Goal: Transaction & Acquisition: Purchase product/service

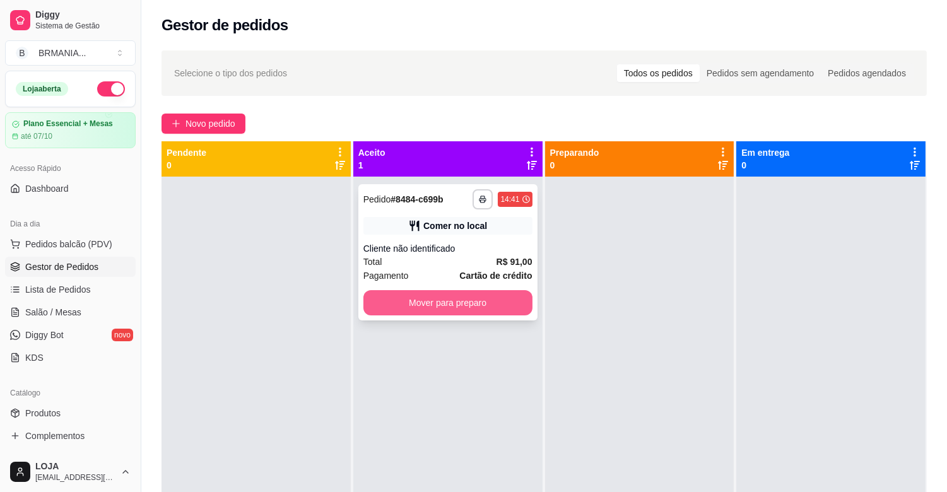
click at [422, 302] on button "Mover para preparo" at bounding box center [448, 302] width 169 height 25
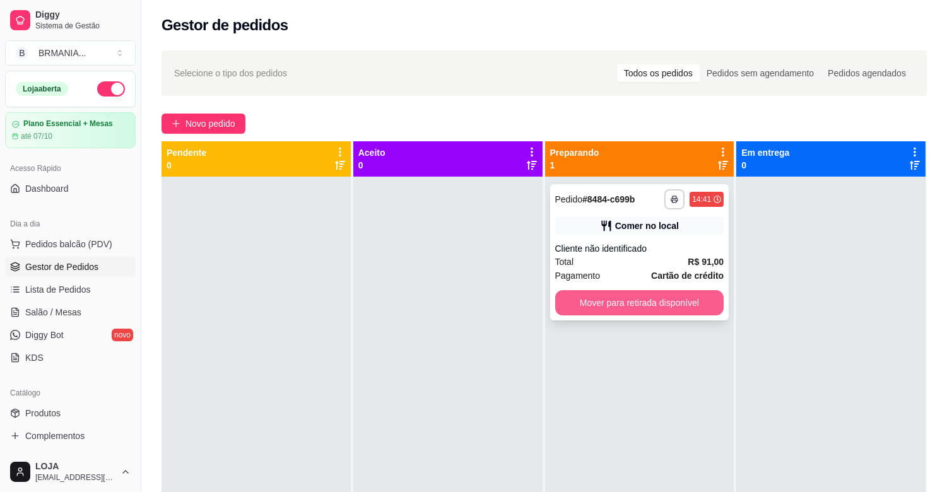
click at [628, 303] on button "Mover para retirada disponível" at bounding box center [639, 302] width 169 height 25
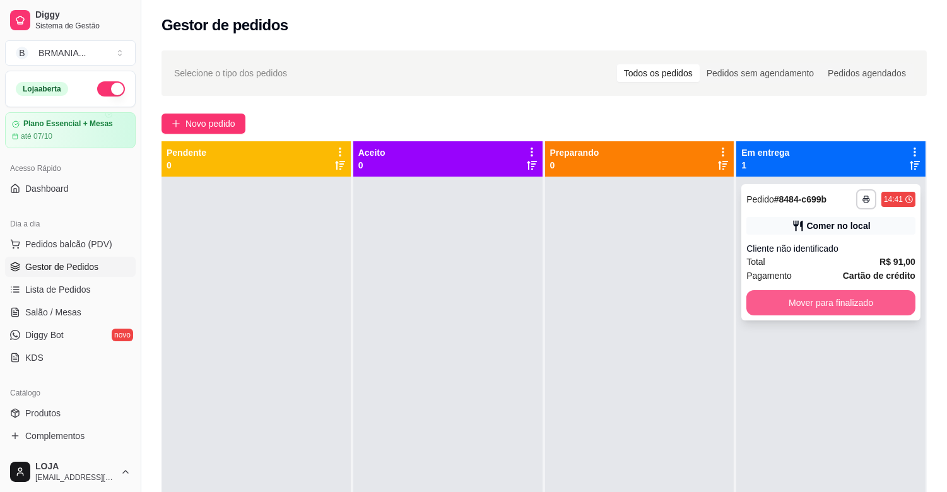
click at [788, 303] on button "Mover para finalizado" at bounding box center [831, 302] width 169 height 25
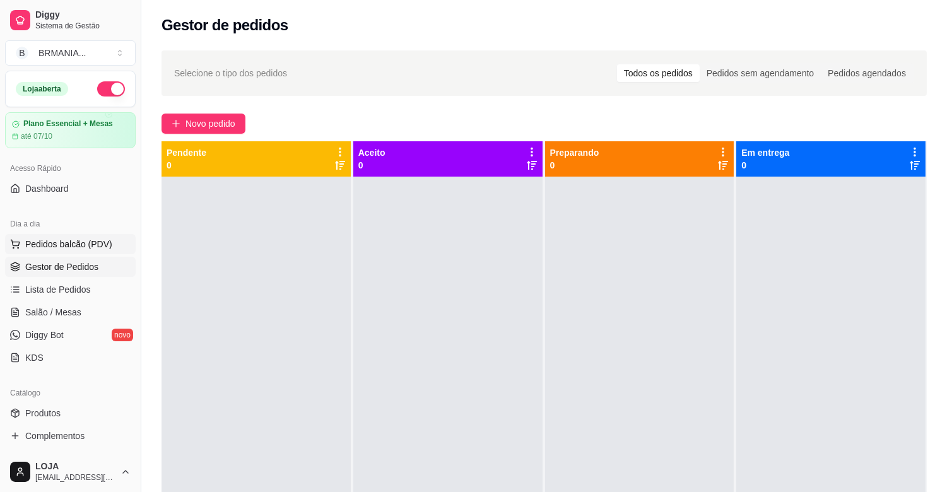
click at [109, 247] on button "Pedidos balcão (PDV)" at bounding box center [70, 244] width 131 height 20
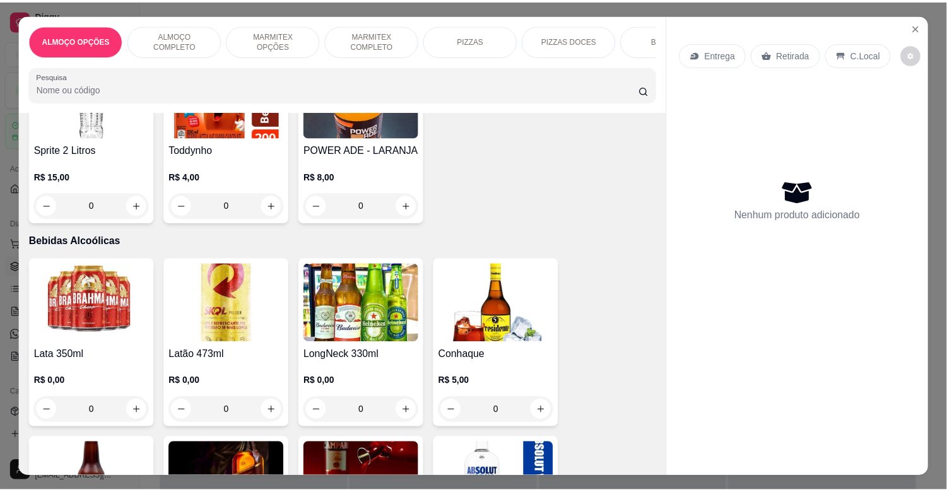
scroll to position [2572, 0]
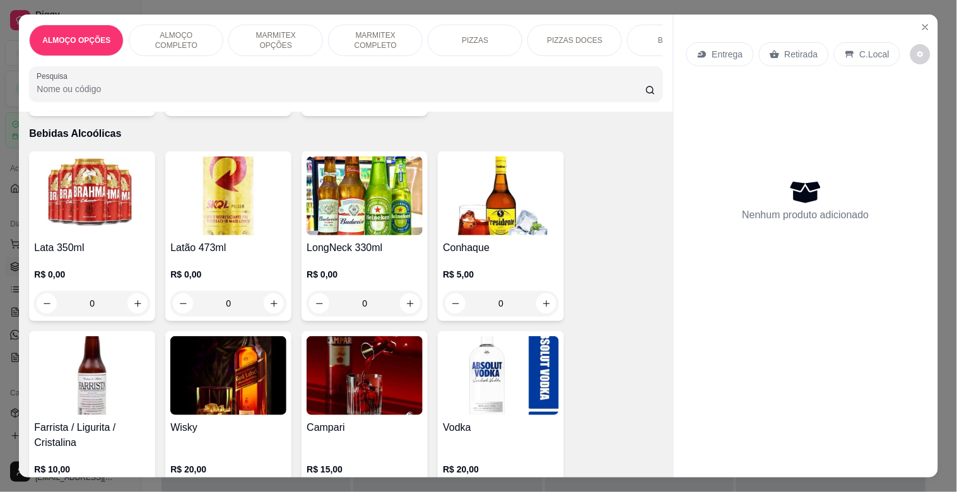
click at [360, 180] on img at bounding box center [365, 196] width 116 height 79
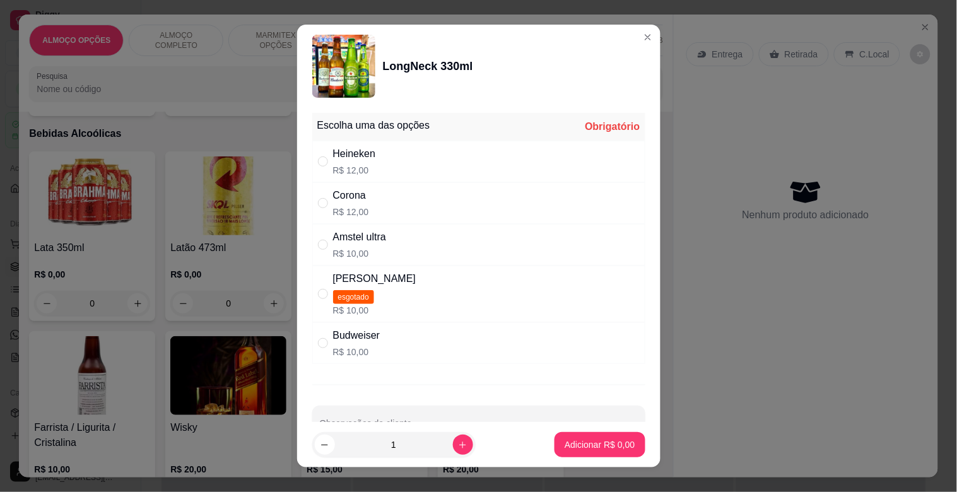
click at [362, 171] on p "R$ 12,00" at bounding box center [354, 170] width 43 height 13
radio input "true"
click at [593, 449] on p "Adicionar R$ 12,00" at bounding box center [597, 445] width 75 height 13
type input "1"
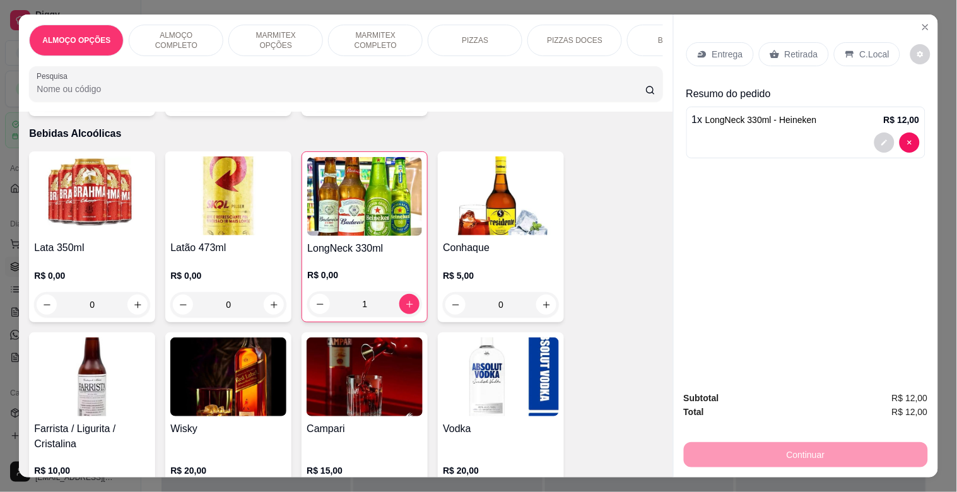
click at [845, 49] on icon at bounding box center [850, 54] width 10 height 10
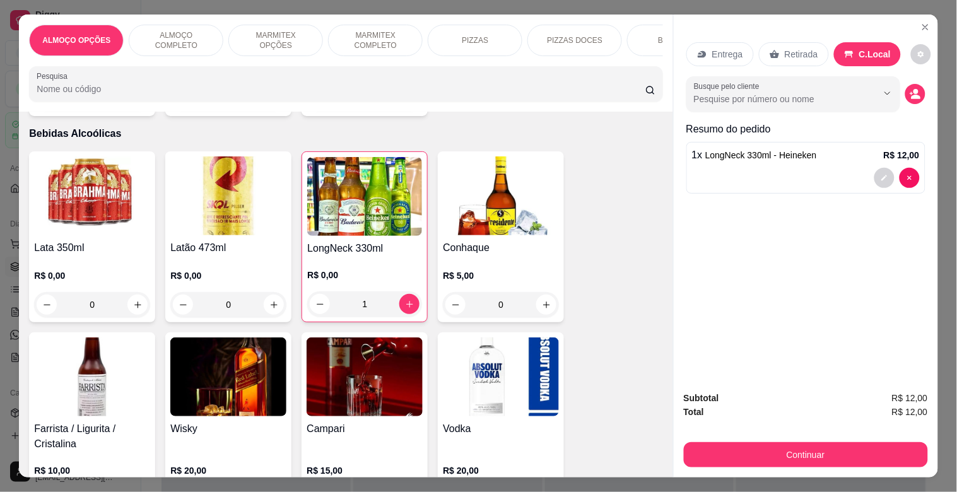
click at [815, 446] on button "Continuar" at bounding box center [806, 454] width 244 height 25
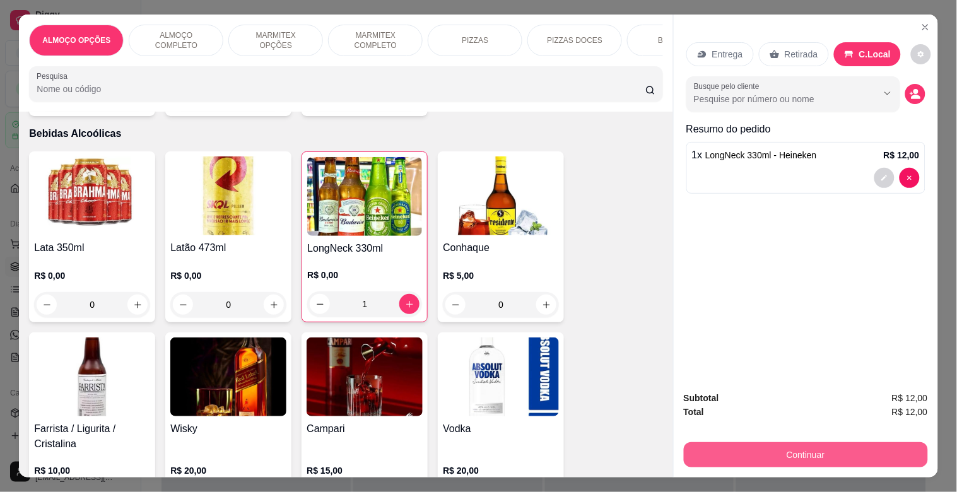
click at [792, 447] on button "Continuar" at bounding box center [806, 454] width 244 height 25
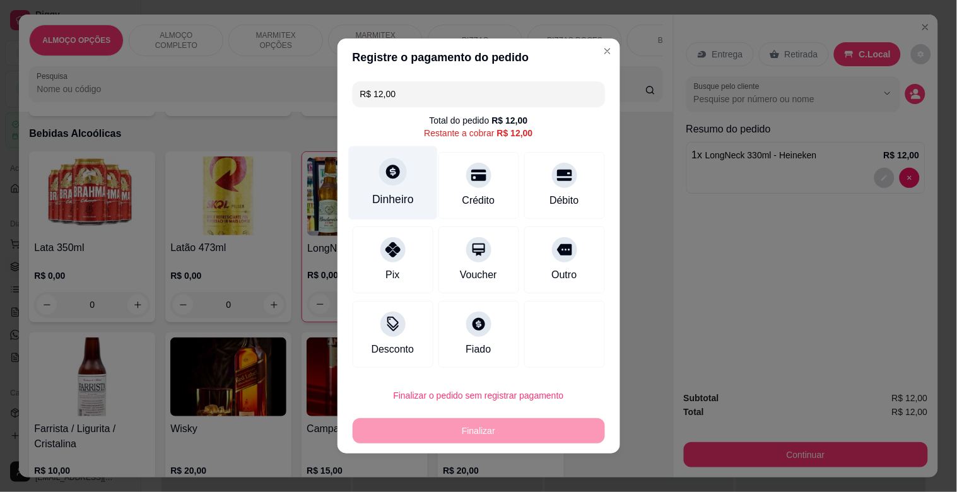
click at [391, 196] on div "Dinheiro" at bounding box center [393, 199] width 42 height 16
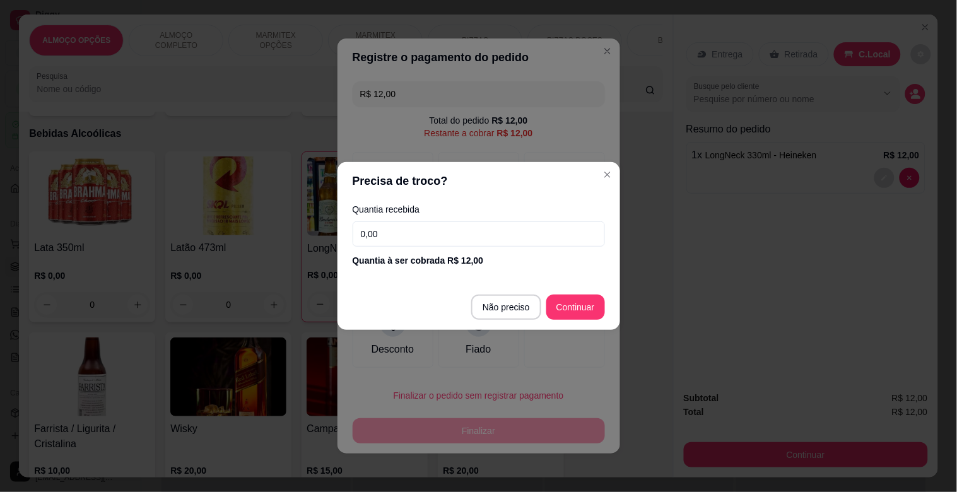
click at [428, 242] on input "0,00" at bounding box center [479, 234] width 252 height 25
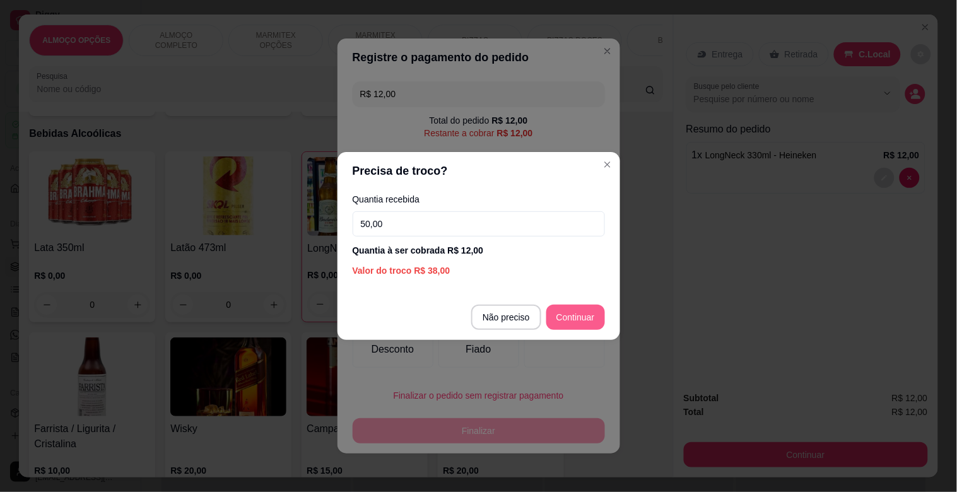
type input "50,00"
type input "R$ 0,00"
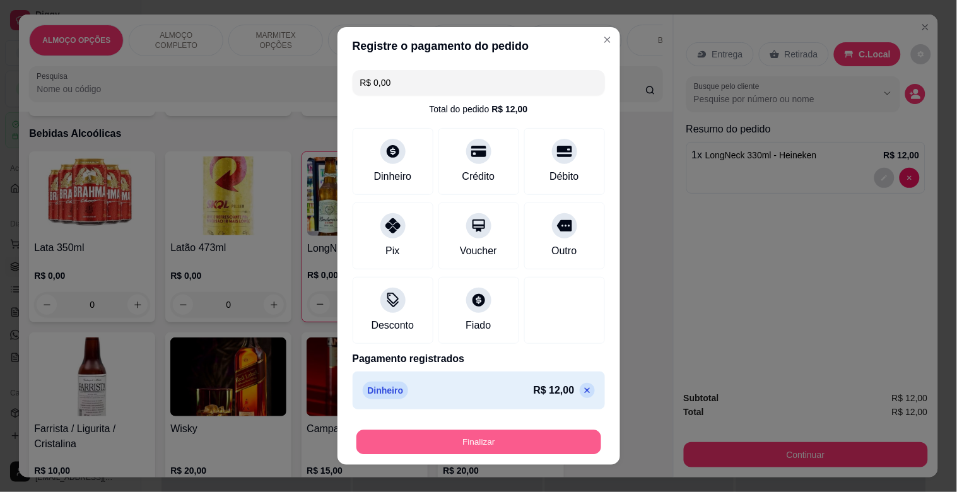
click at [514, 451] on button "Finalizar" at bounding box center [479, 442] width 245 height 25
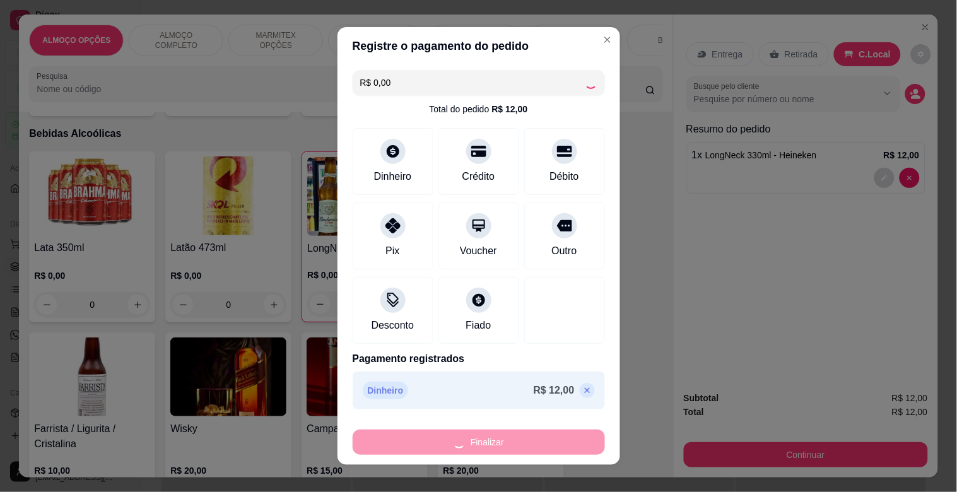
type input "0"
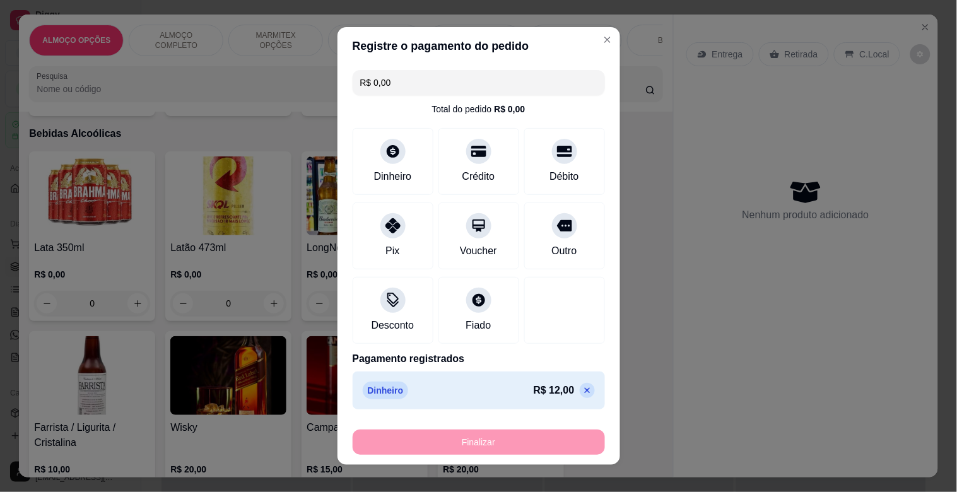
type input "-R$ 12,00"
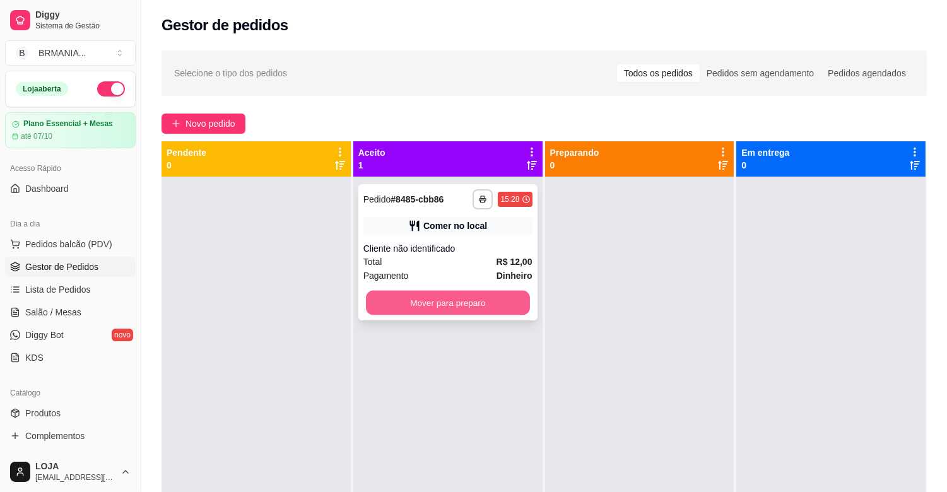
click at [461, 300] on button "Mover para preparo" at bounding box center [448, 303] width 164 height 25
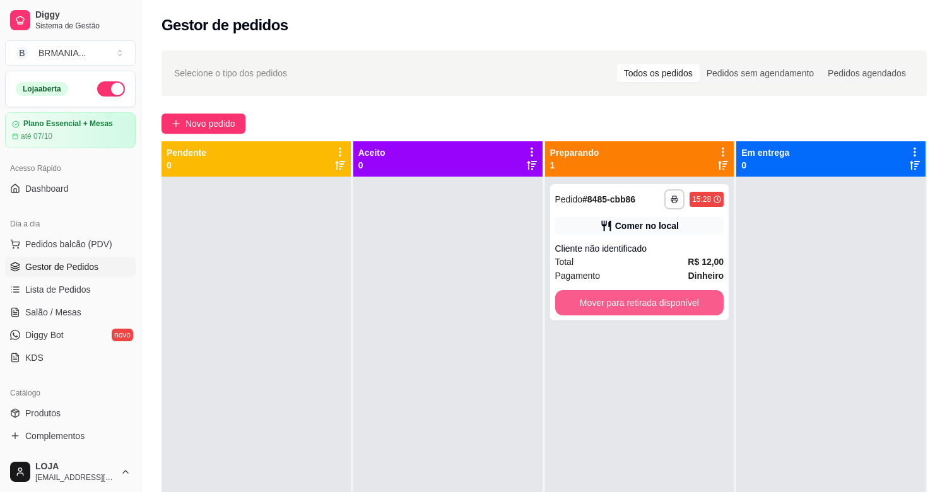
click at [623, 304] on button "Mover para retirada disponível" at bounding box center [639, 302] width 169 height 25
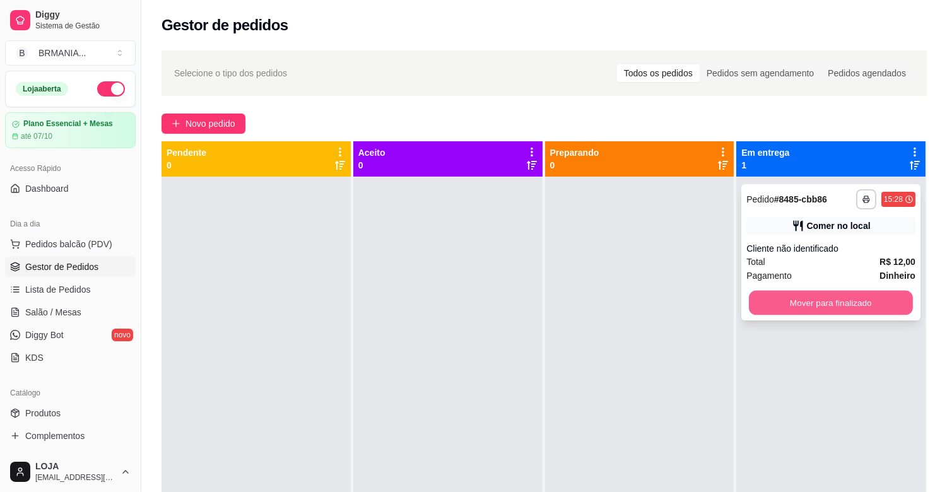
click at [792, 301] on button "Mover para finalizado" at bounding box center [831, 303] width 164 height 25
